Goal: Check status: Check status

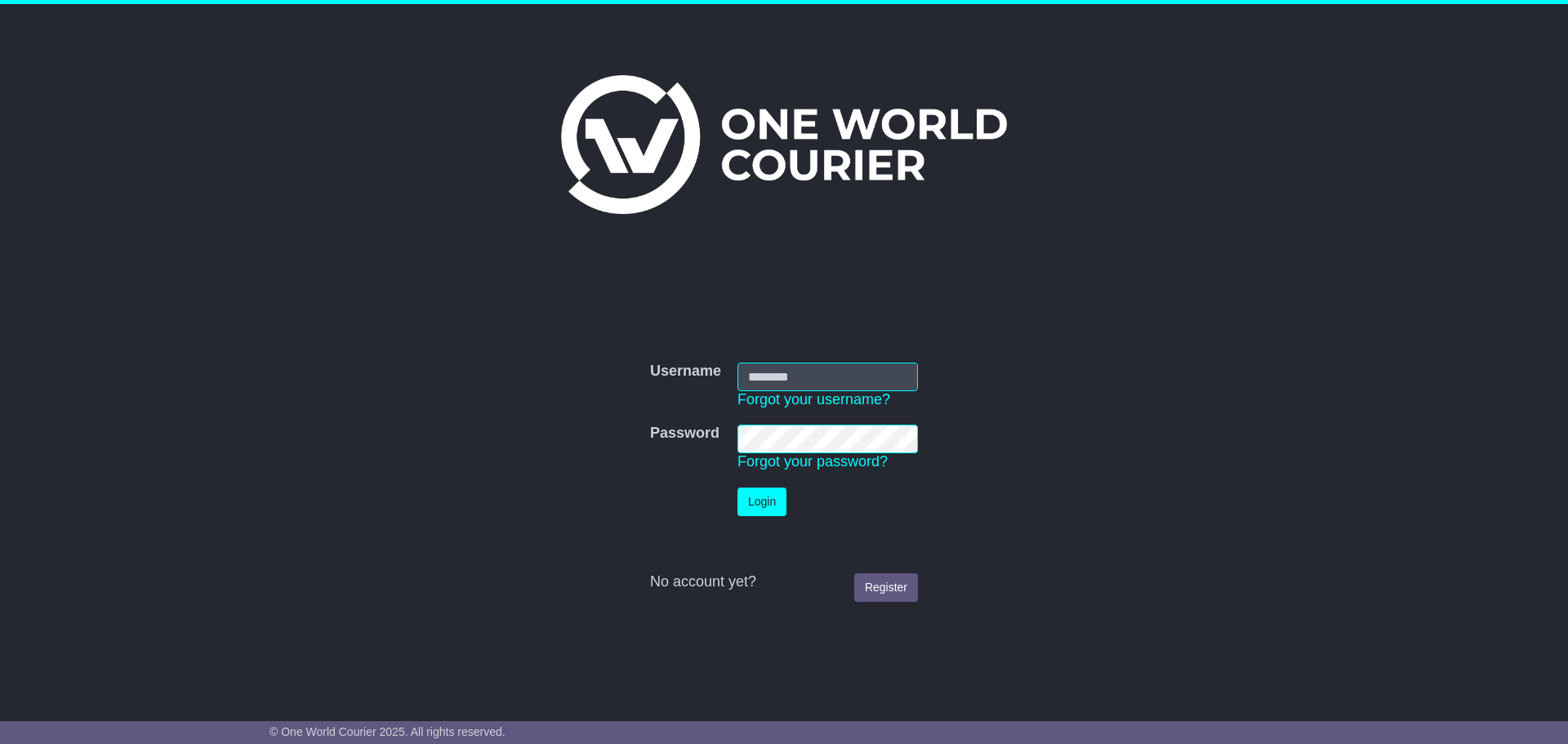
type input "**********"
click at [756, 510] on button "Login" at bounding box center [762, 502] width 49 height 29
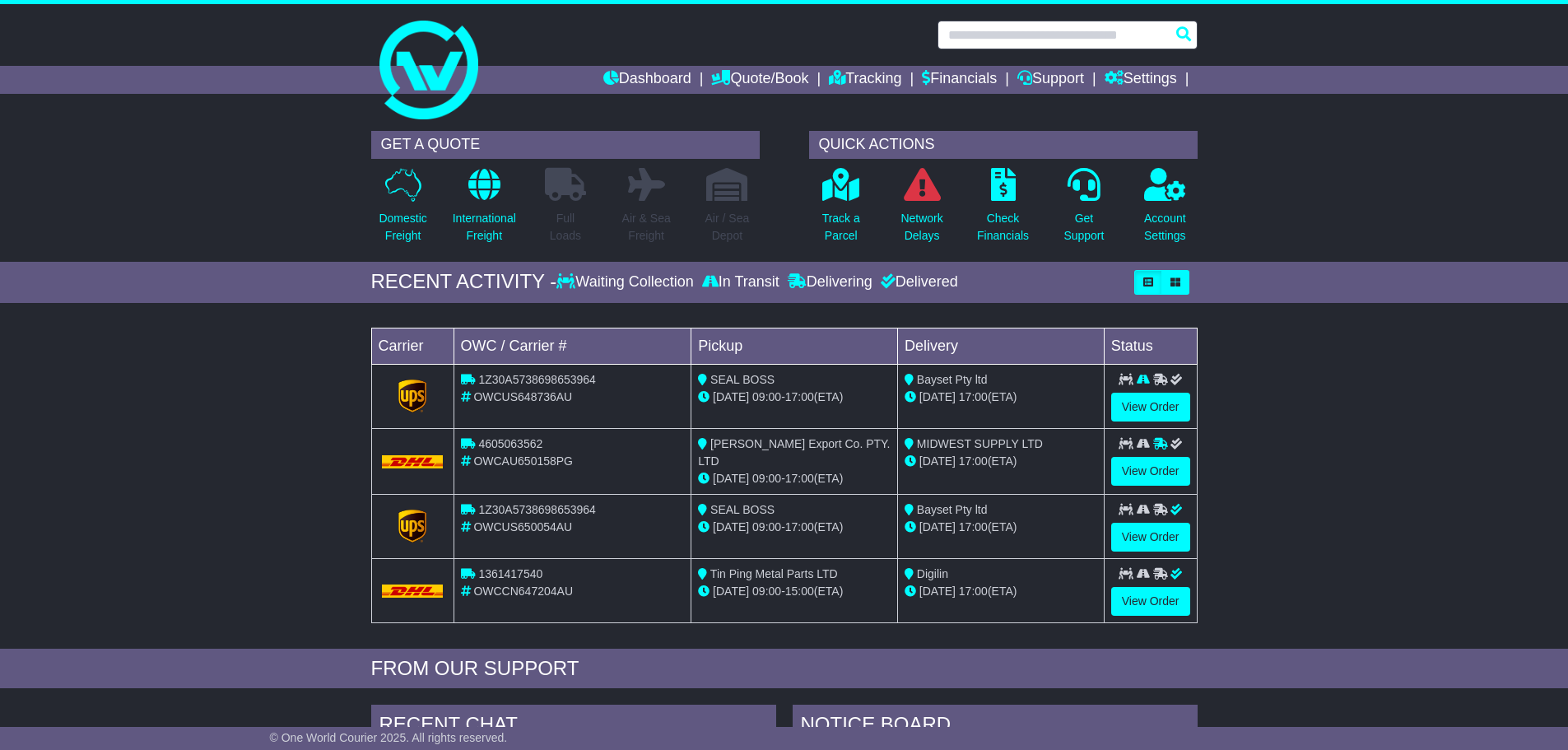
click at [986, 28] on input "text" at bounding box center [1067, 35] width 260 height 29
click at [1139, 475] on link "View Order" at bounding box center [1151, 471] width 79 height 29
